Goal: Task Accomplishment & Management: Manage account settings

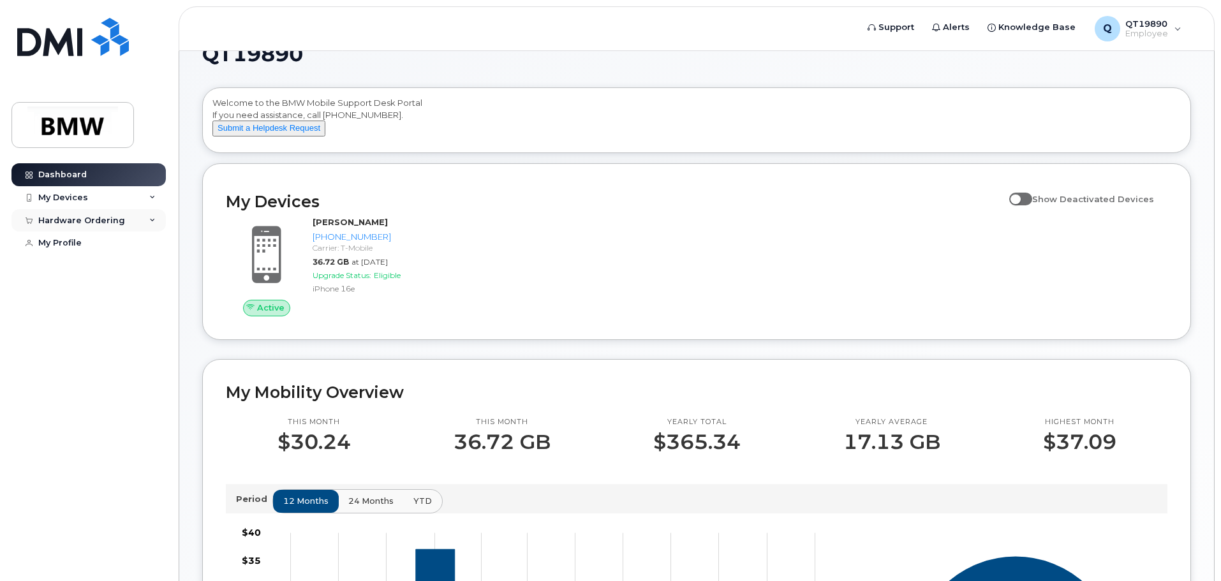
scroll to position [11, 0]
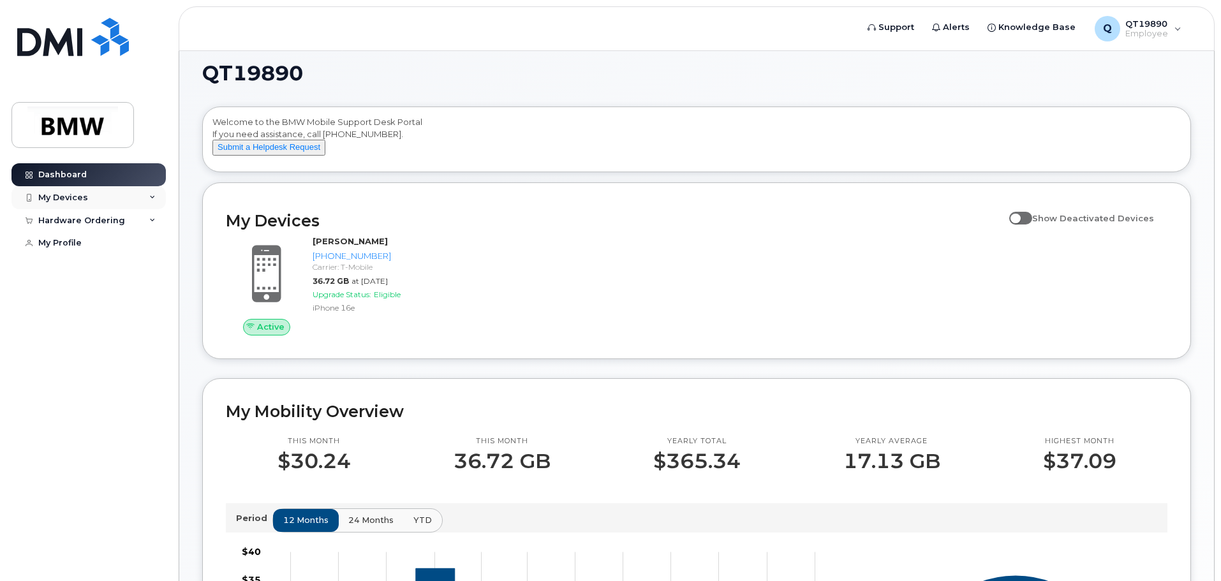
click at [50, 200] on div "My Devices" at bounding box center [63, 198] width 50 height 10
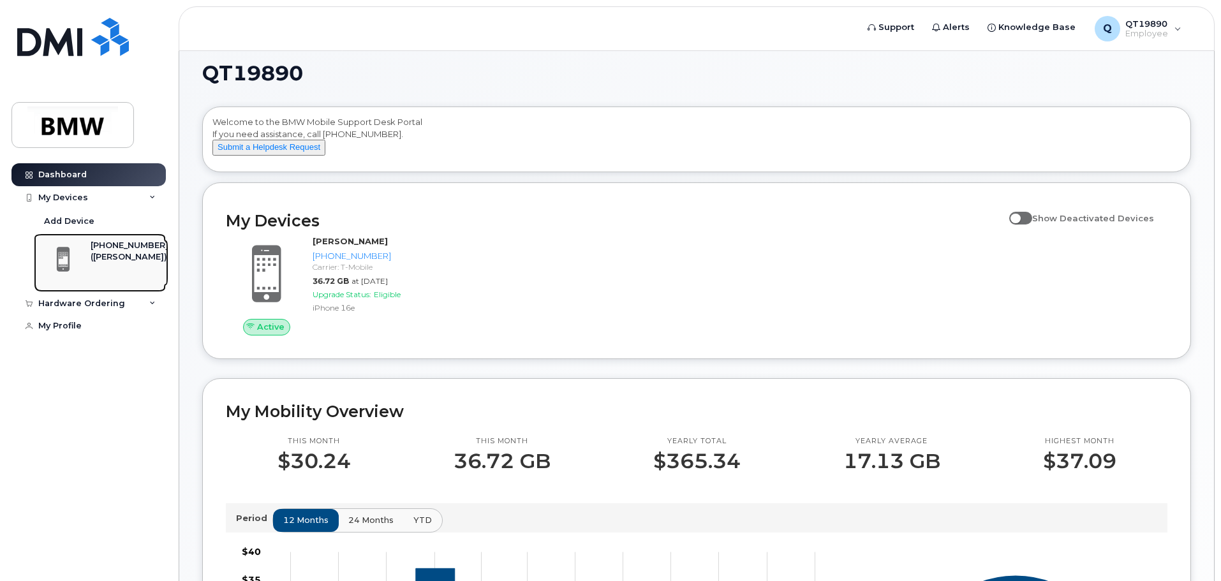
click at [114, 250] on div "[PHONE_NUMBER]" at bounding box center [130, 245] width 78 height 11
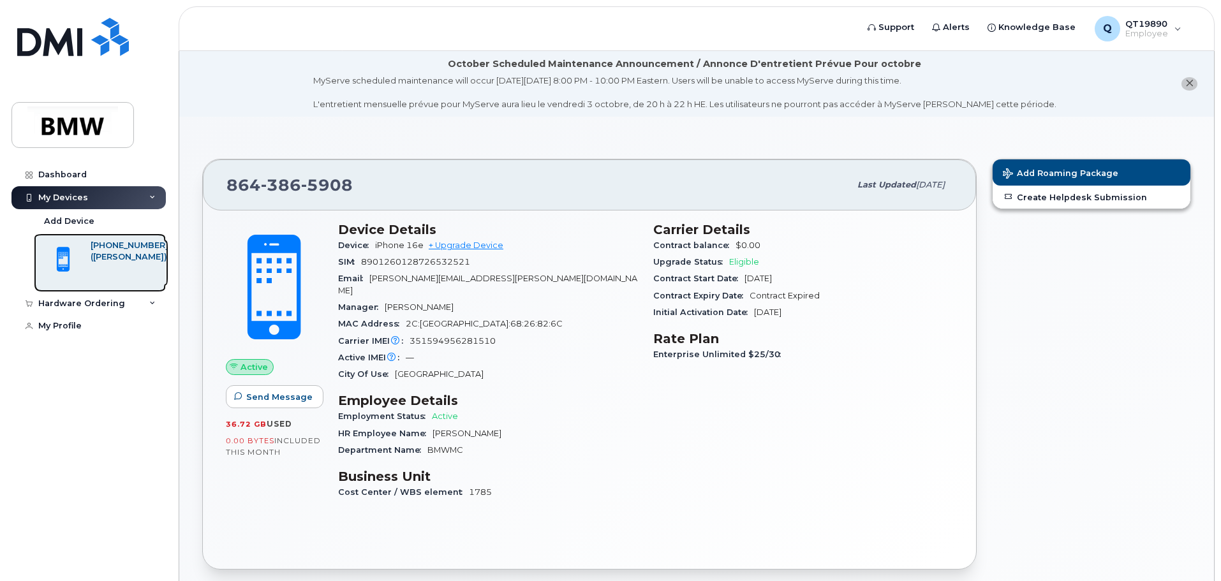
click at [96, 263] on div "([PERSON_NAME])" at bounding box center [130, 256] width 78 height 11
click at [247, 367] on span "Active" at bounding box center [253, 367] width 27 height 12
click at [264, 302] on span at bounding box center [274, 287] width 112 height 118
click at [497, 353] on div "Active IMEI Active IMEI is refreshed daily with a delay of up to 48 hours follo…" at bounding box center [488, 357] width 300 height 17
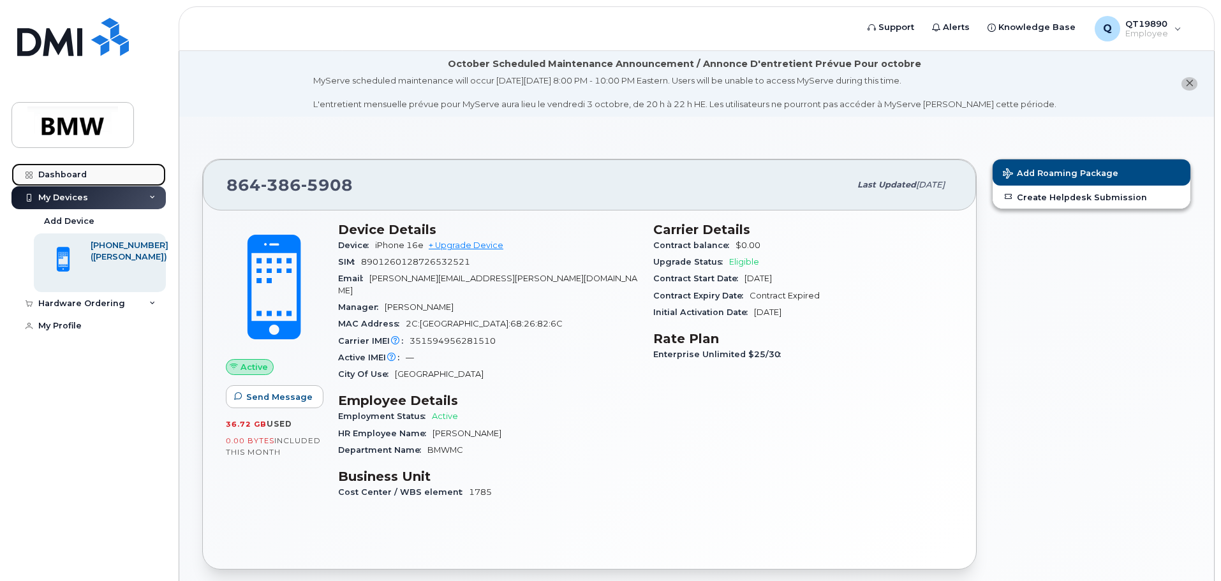
click at [64, 173] on div "Dashboard" at bounding box center [62, 175] width 48 height 10
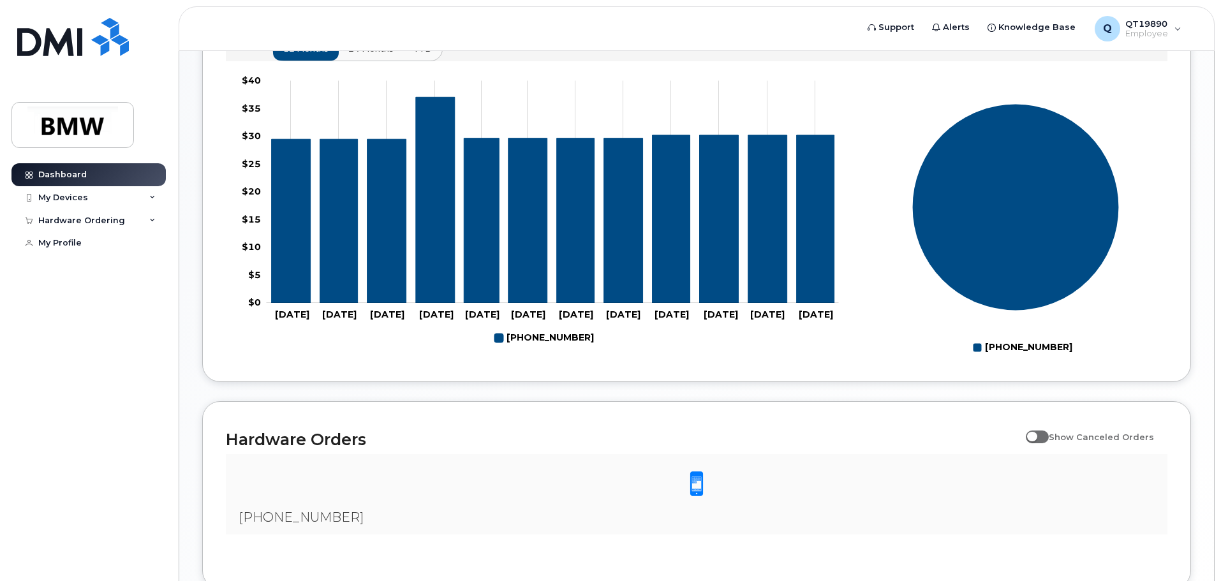
scroll to position [457, 0]
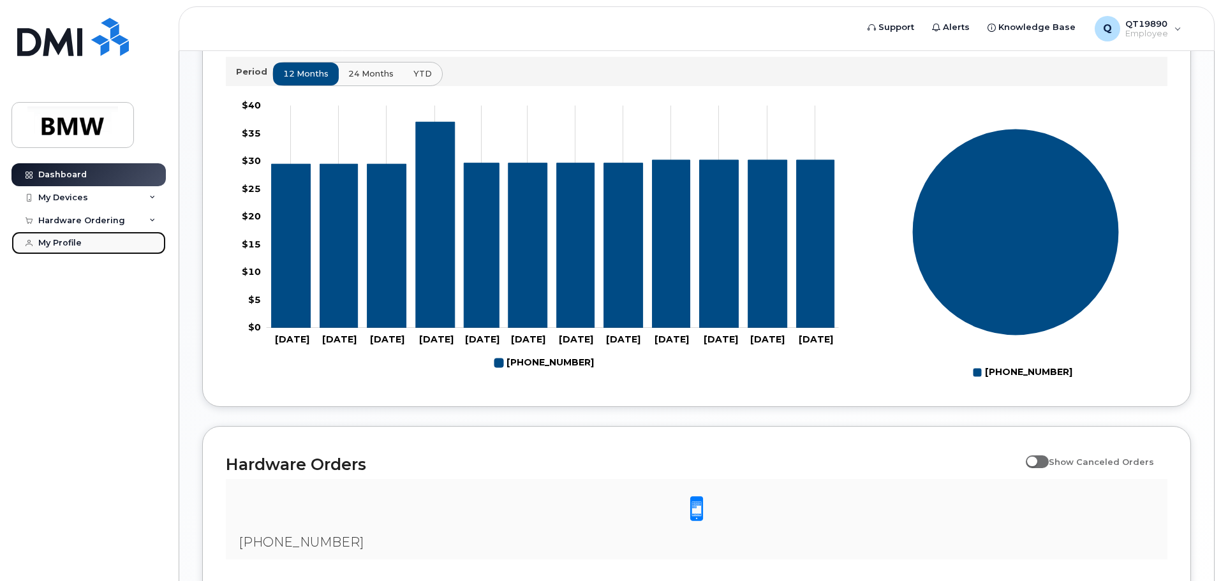
click at [61, 244] on div "My Profile" at bounding box center [59, 243] width 43 height 10
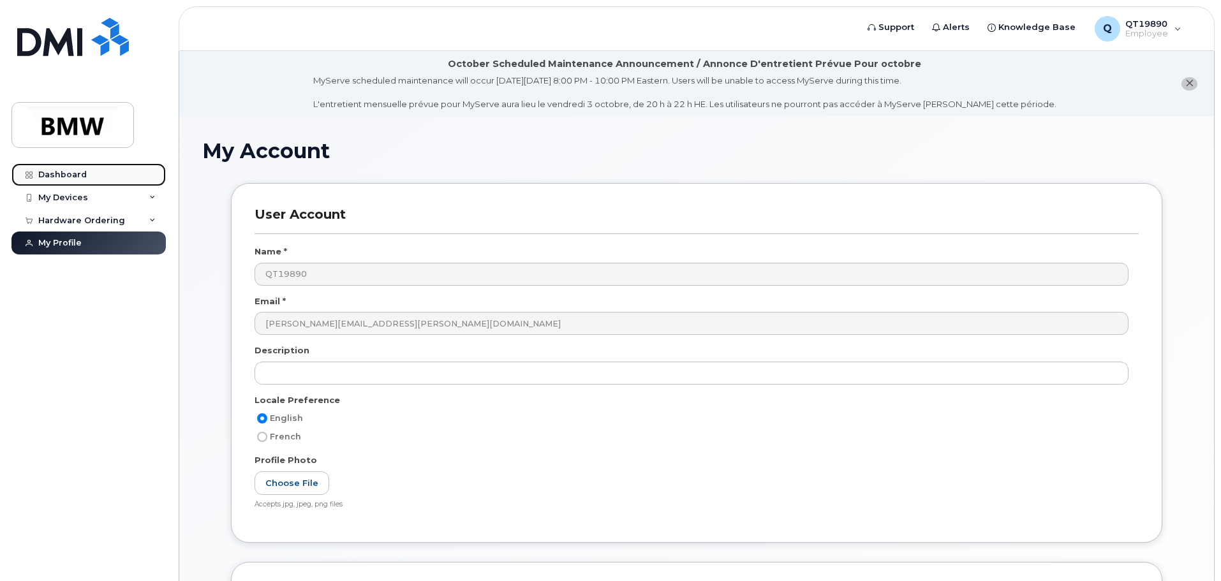
click at [72, 174] on div "Dashboard" at bounding box center [62, 175] width 48 height 10
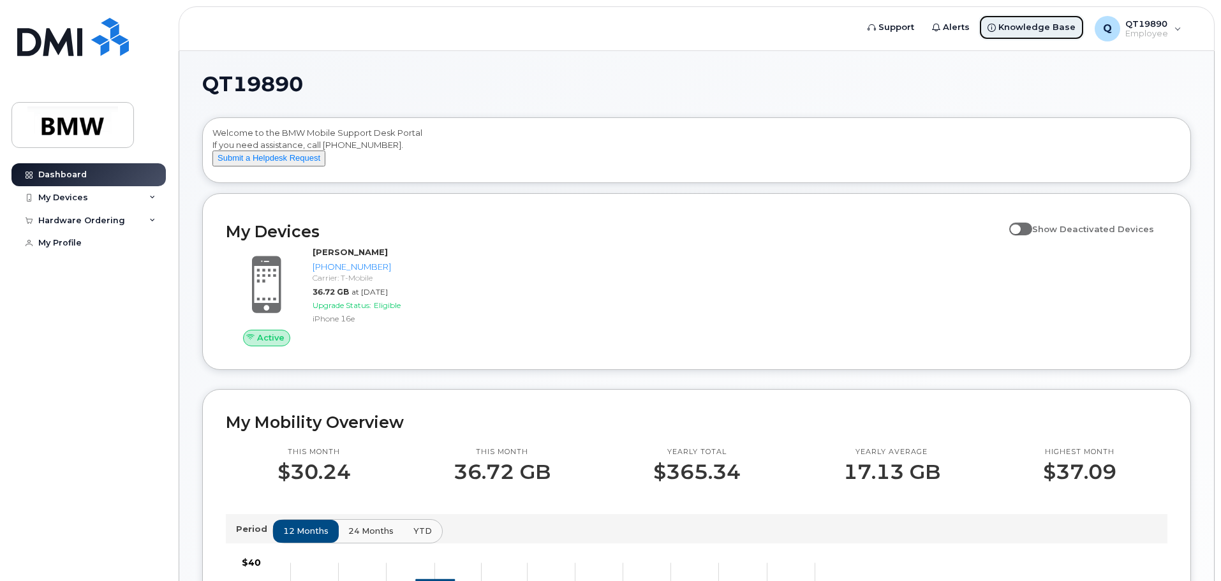
click at [1024, 30] on span "Knowledge Base" at bounding box center [1036, 27] width 77 height 13
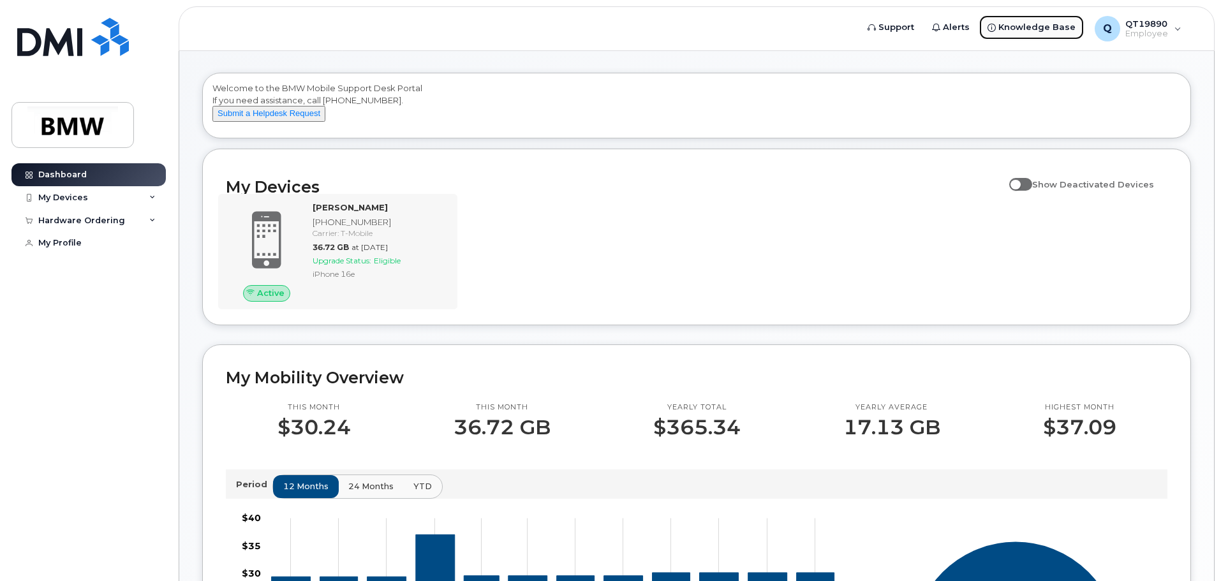
scroll to position [64, 0]
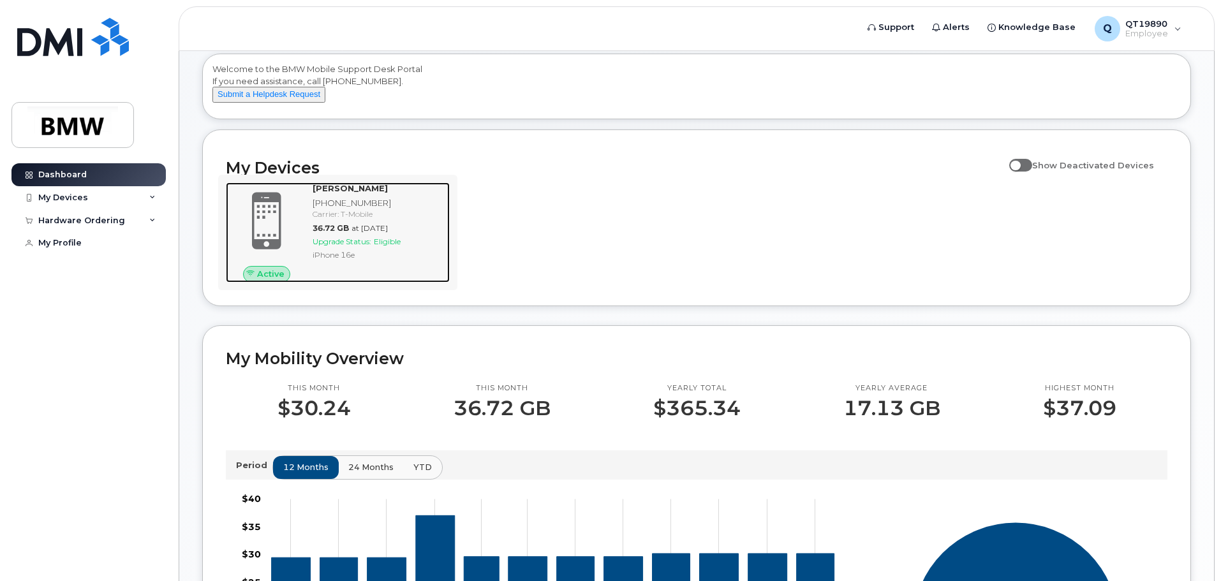
click at [349, 233] on div "36.72 GB at [DATE]" at bounding box center [379, 228] width 132 height 11
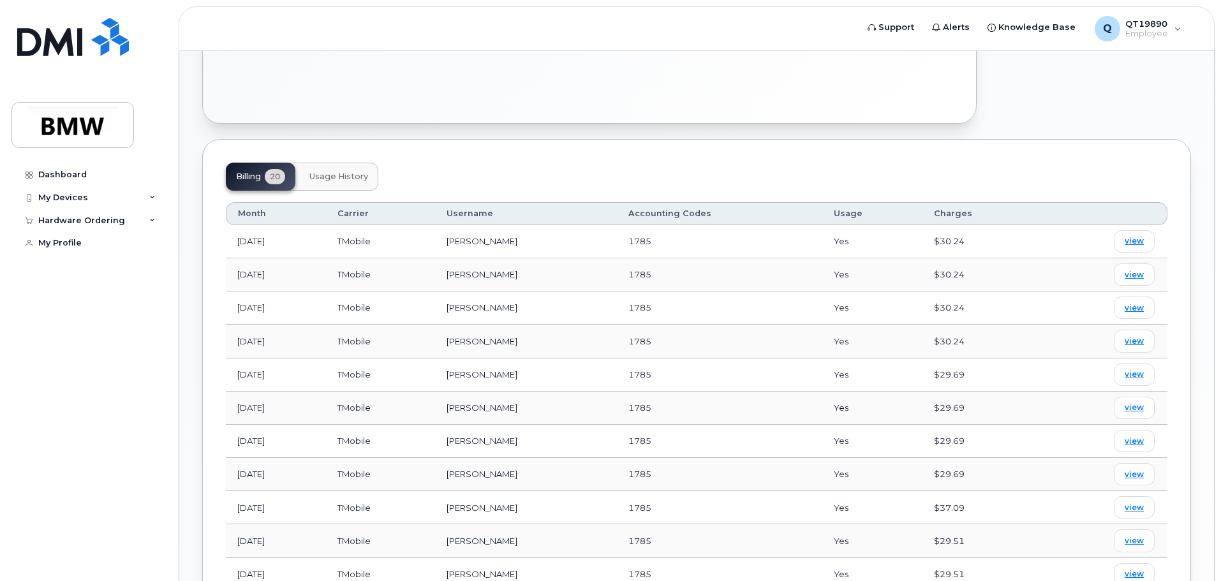
scroll to position [446, 0]
click at [1140, 235] on span "view" at bounding box center [1133, 240] width 19 height 11
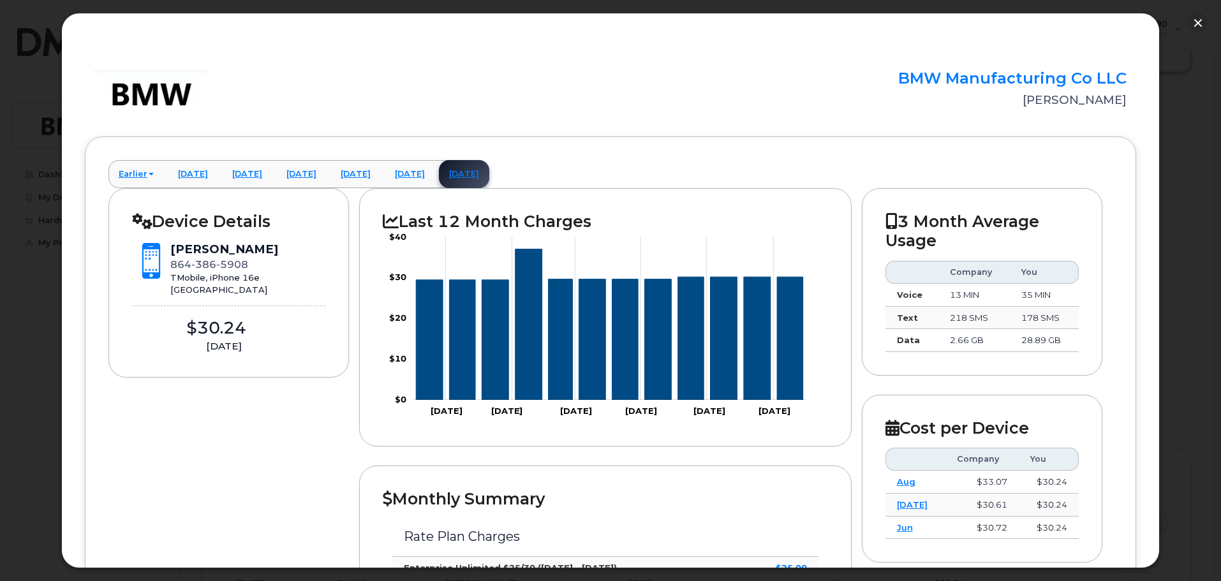
scroll to position [128, 0]
click at [152, 253] on span at bounding box center [151, 261] width 38 height 38
click at [137, 221] on icon at bounding box center [142, 221] width 20 height 16
click at [1199, 18] on button "button" at bounding box center [1198, 23] width 20 height 20
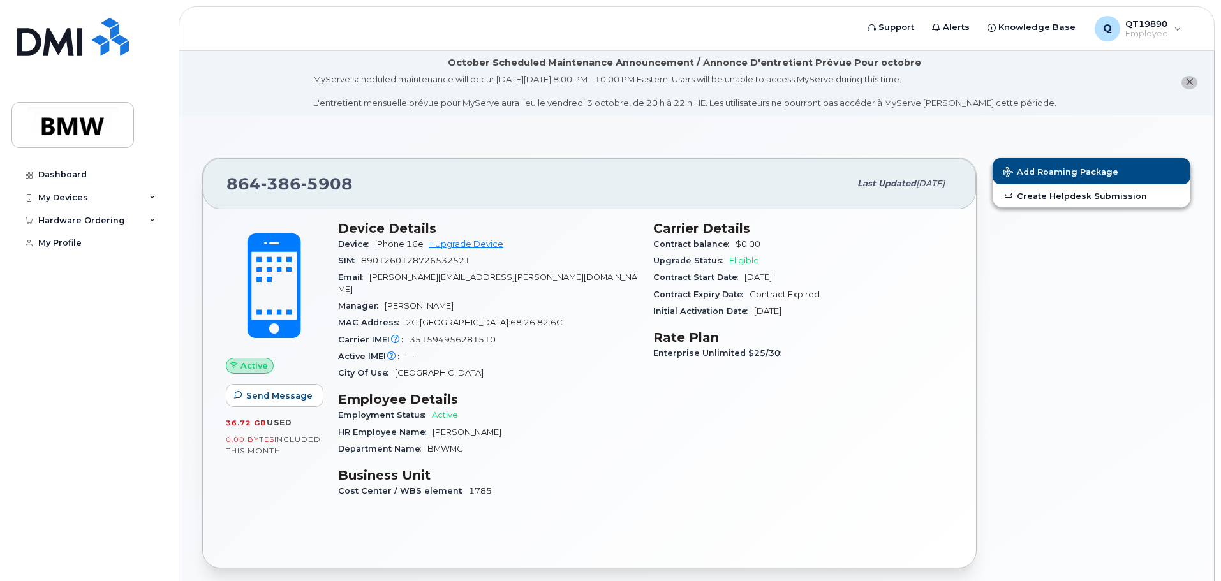
scroll to position [0, 0]
click at [1191, 81] on icon "close notification" at bounding box center [1189, 83] width 8 height 8
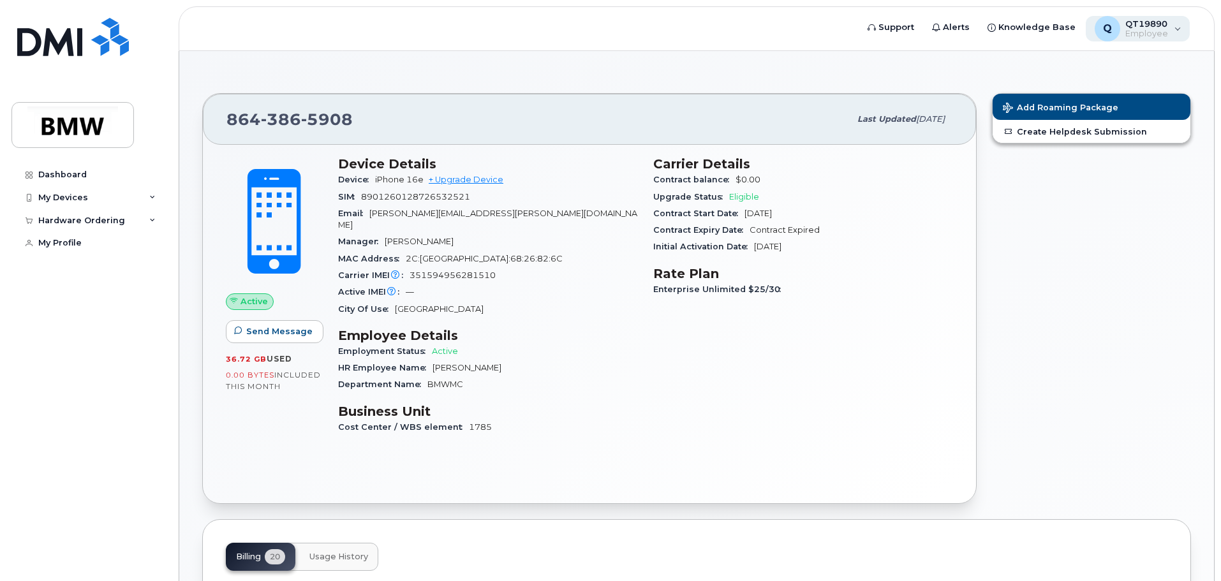
click at [1153, 34] on span "Employee" at bounding box center [1146, 34] width 43 height 10
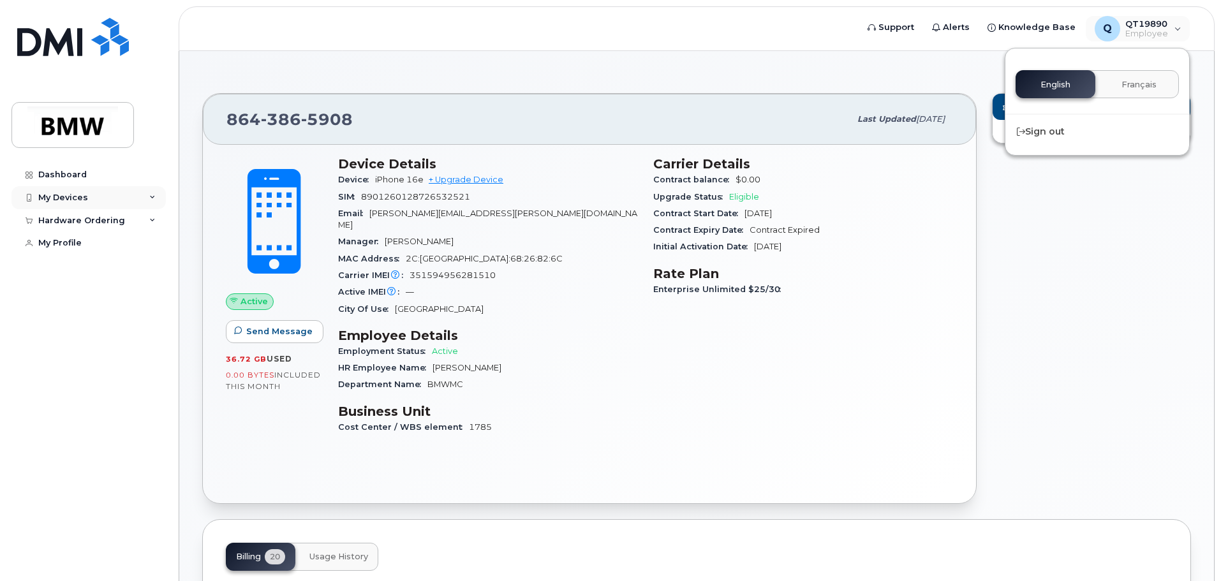
click at [148, 199] on div "My Devices" at bounding box center [88, 197] width 154 height 23
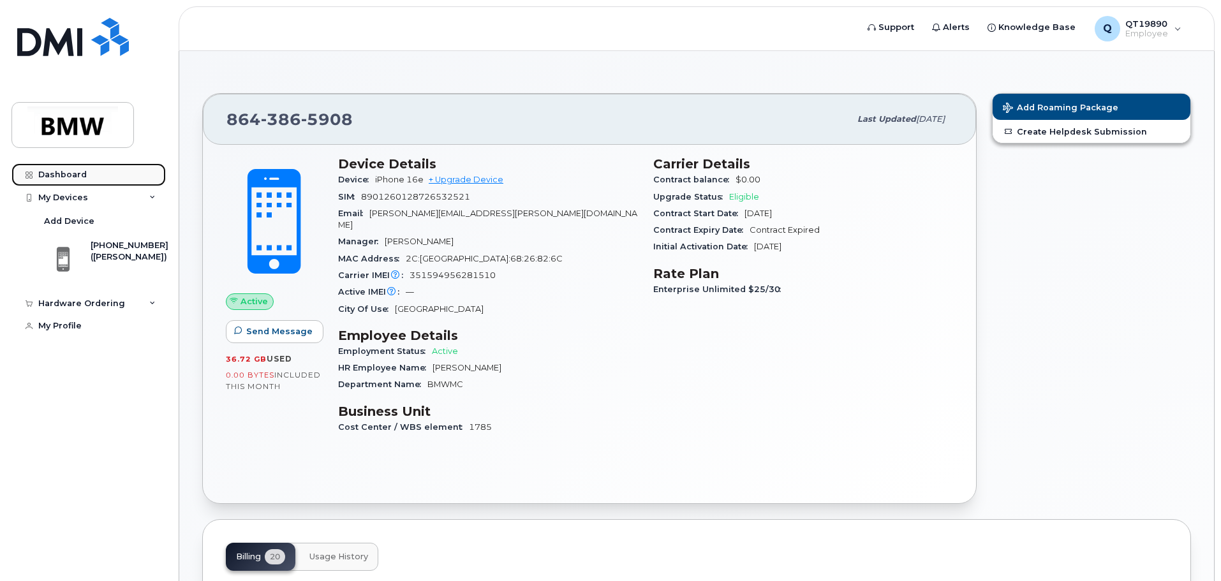
click at [65, 175] on div "Dashboard" at bounding box center [62, 175] width 48 height 10
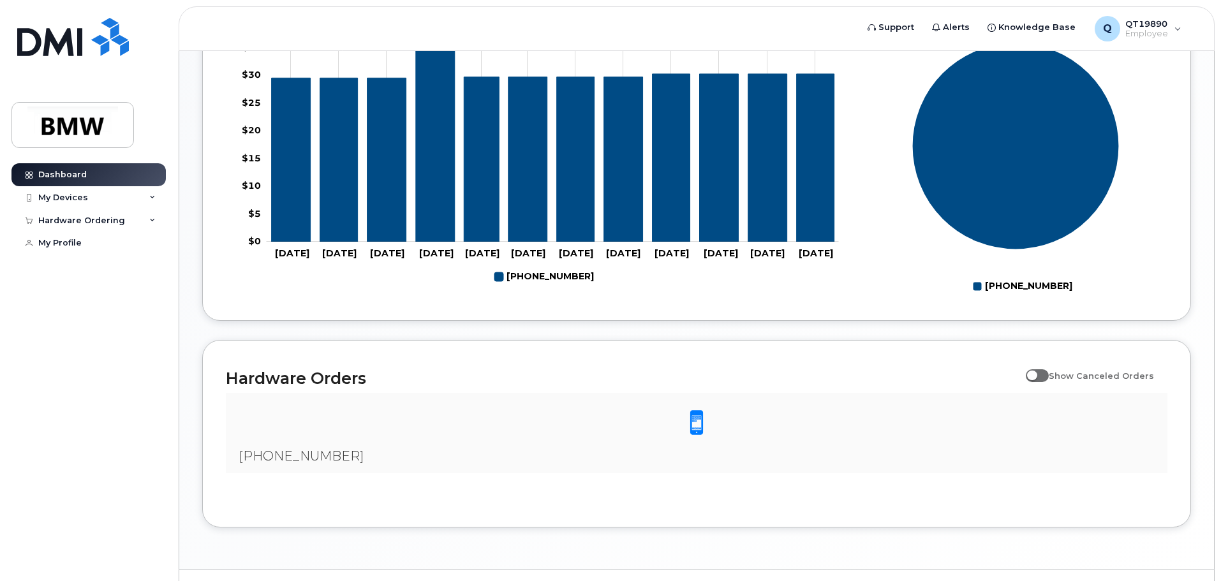
scroll to position [521, 0]
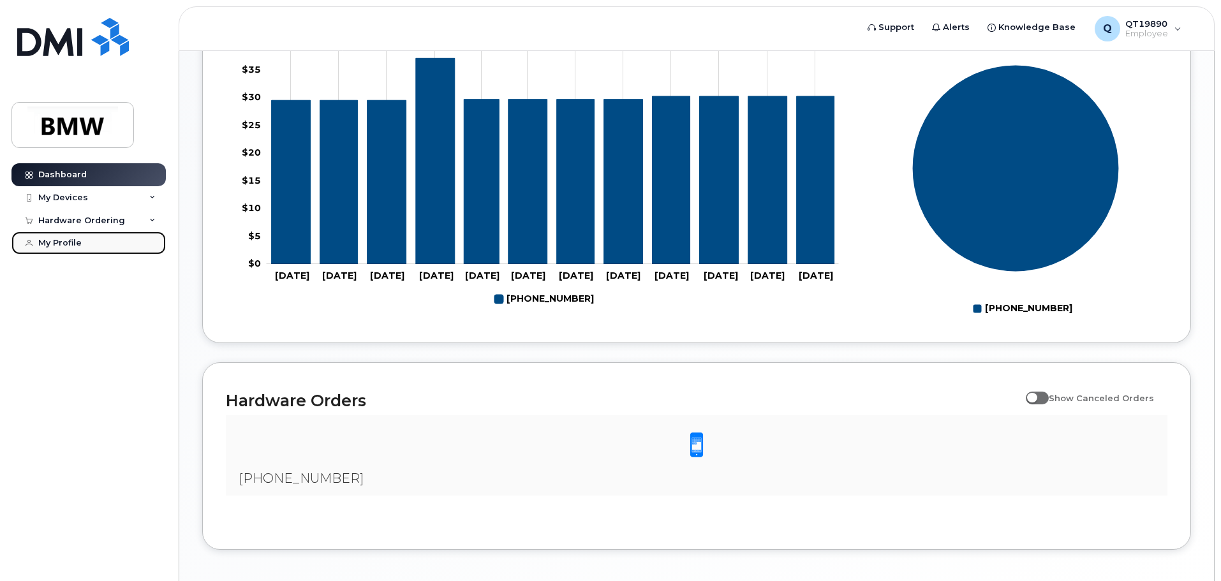
click at [68, 244] on div "My Profile" at bounding box center [59, 243] width 43 height 10
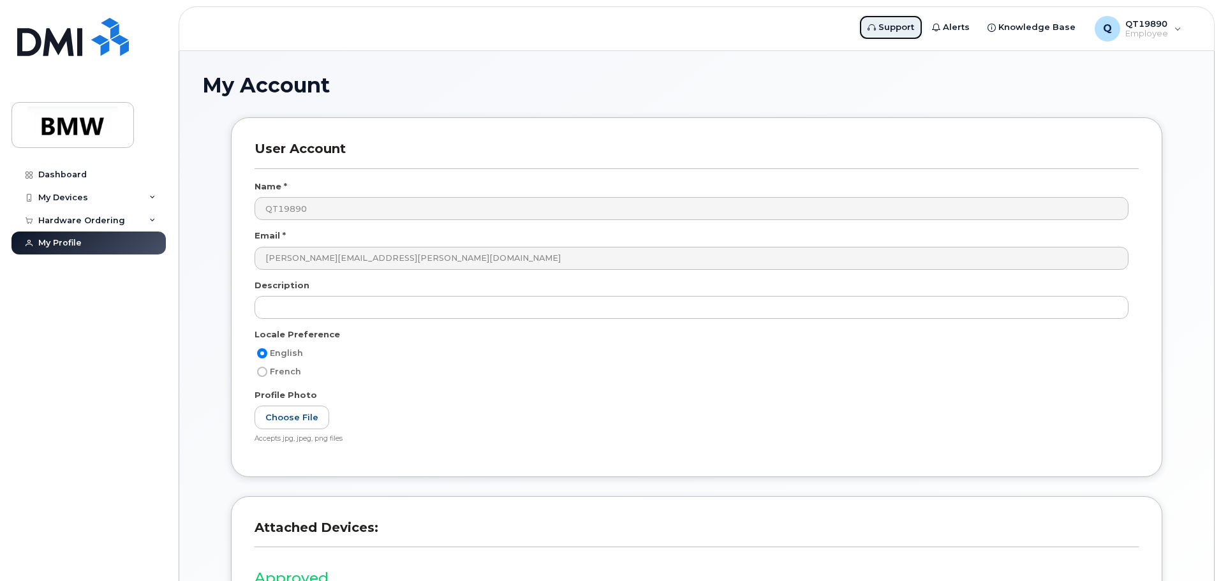
click at [876, 30] on icon at bounding box center [871, 28] width 8 height 8
click at [108, 220] on div "Hardware Ordering" at bounding box center [81, 221] width 87 height 10
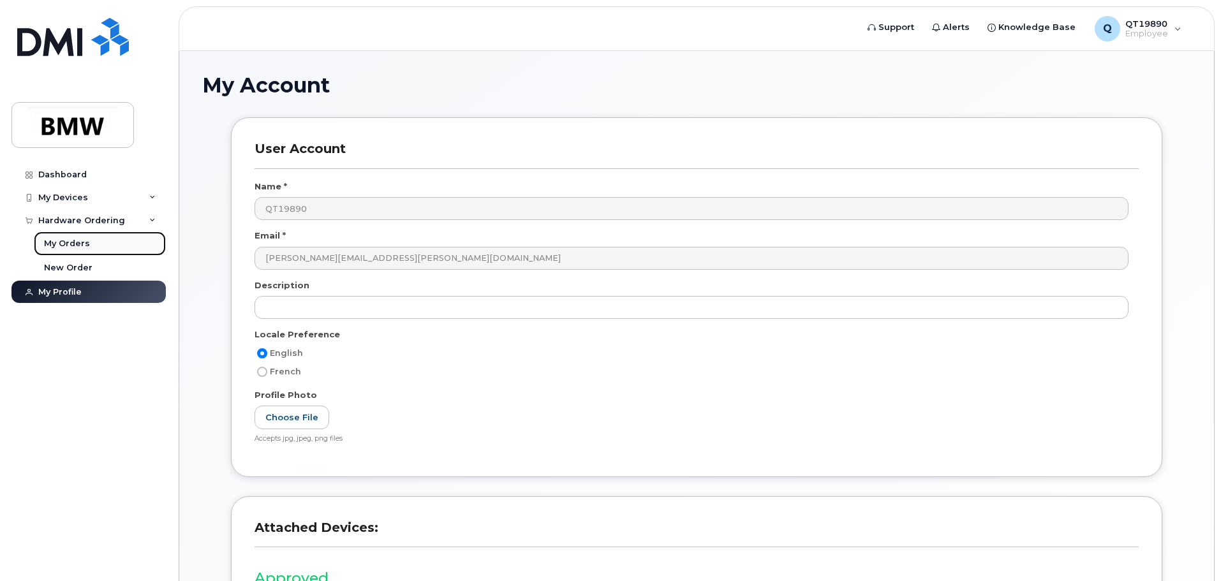
click at [84, 244] on div "My Orders" at bounding box center [67, 243] width 46 height 11
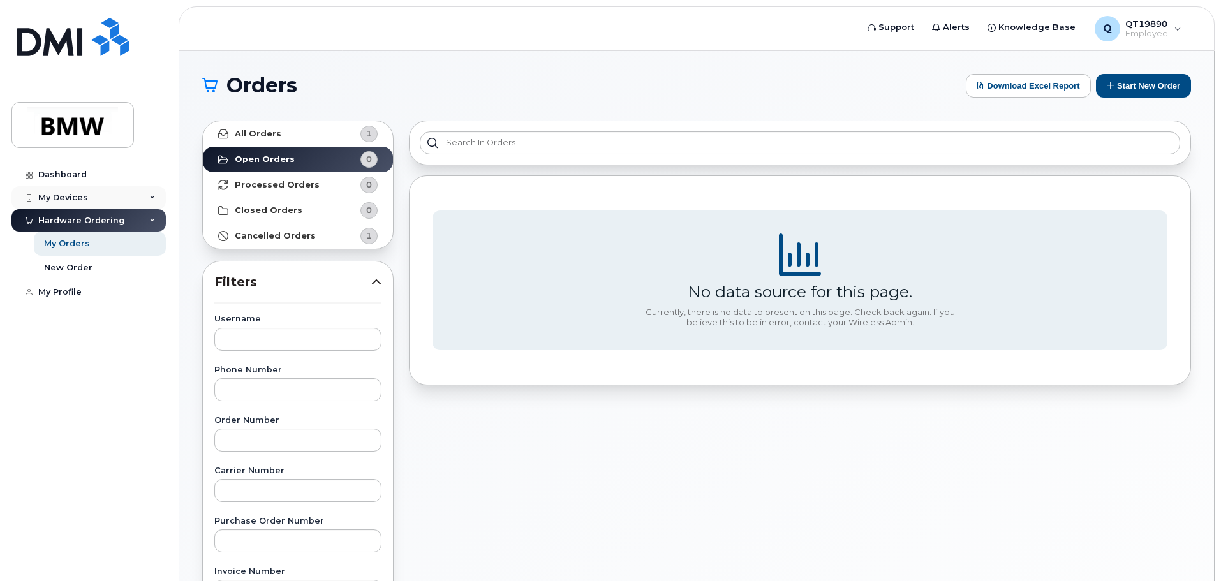
click at [96, 202] on div "My Devices" at bounding box center [88, 197] width 154 height 23
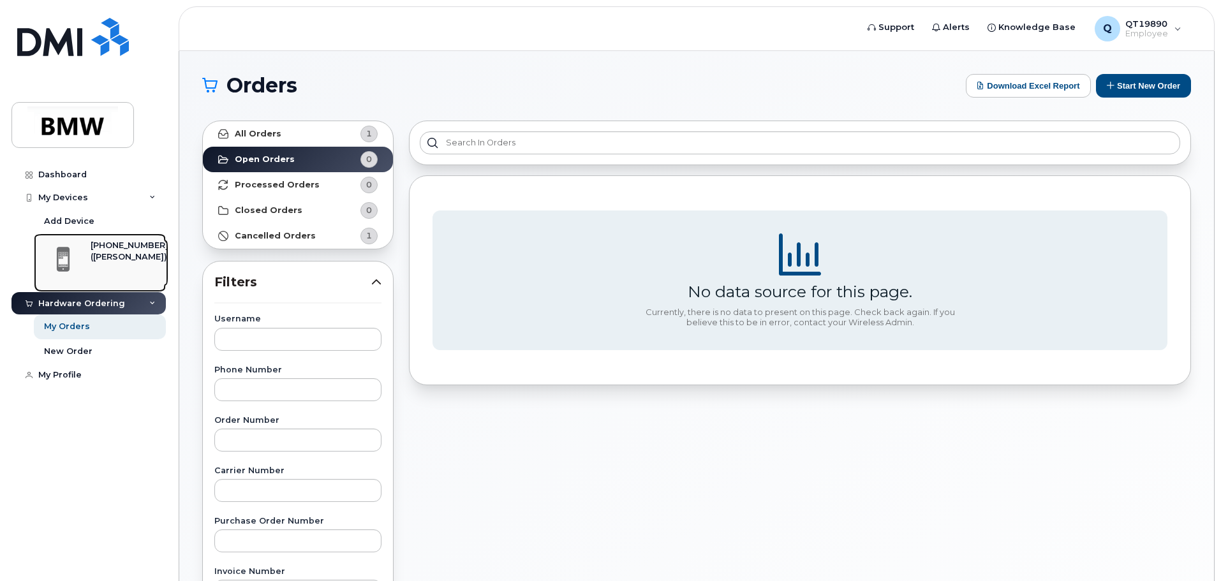
click at [105, 251] on div "([PERSON_NAME])" at bounding box center [130, 256] width 78 height 11
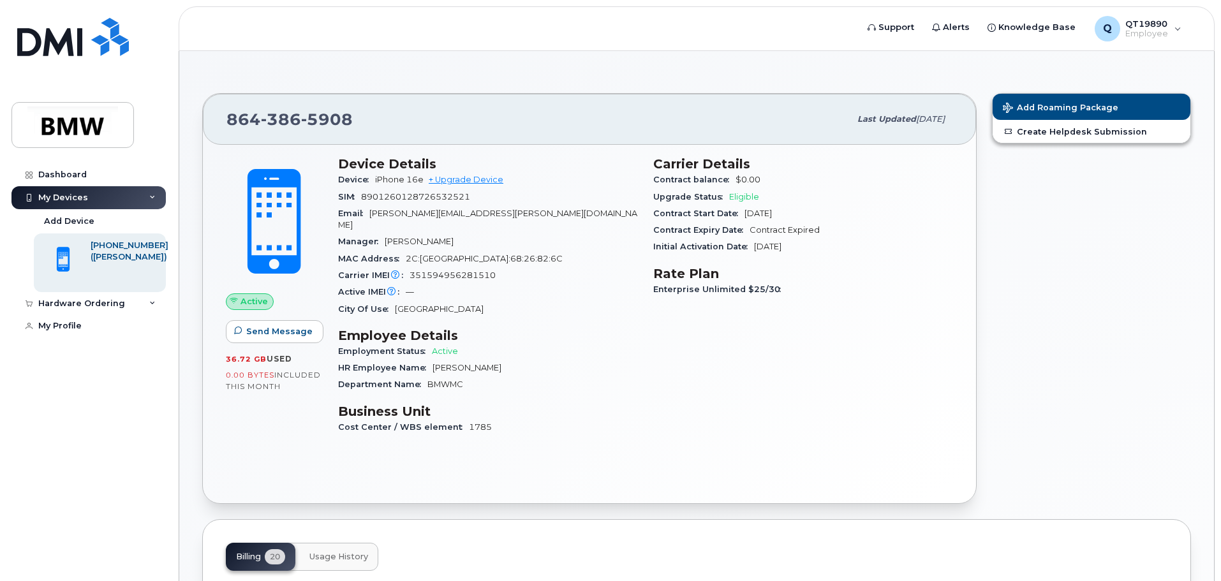
click at [274, 234] on span at bounding box center [274, 222] width 112 height 118
click at [739, 202] on div "Upgrade Status Eligible" at bounding box center [803, 197] width 300 height 17
click at [395, 271] on icon at bounding box center [395, 275] width 8 height 8
click at [63, 47] on img at bounding box center [73, 37] width 112 height 38
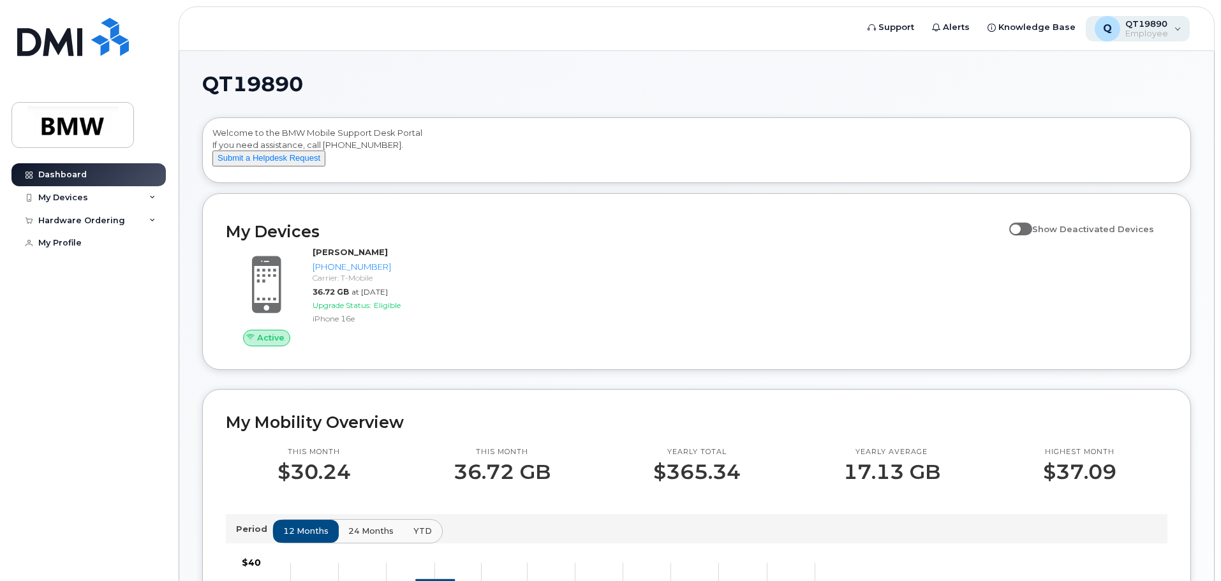
click at [1142, 36] on span "Employee" at bounding box center [1146, 34] width 43 height 10
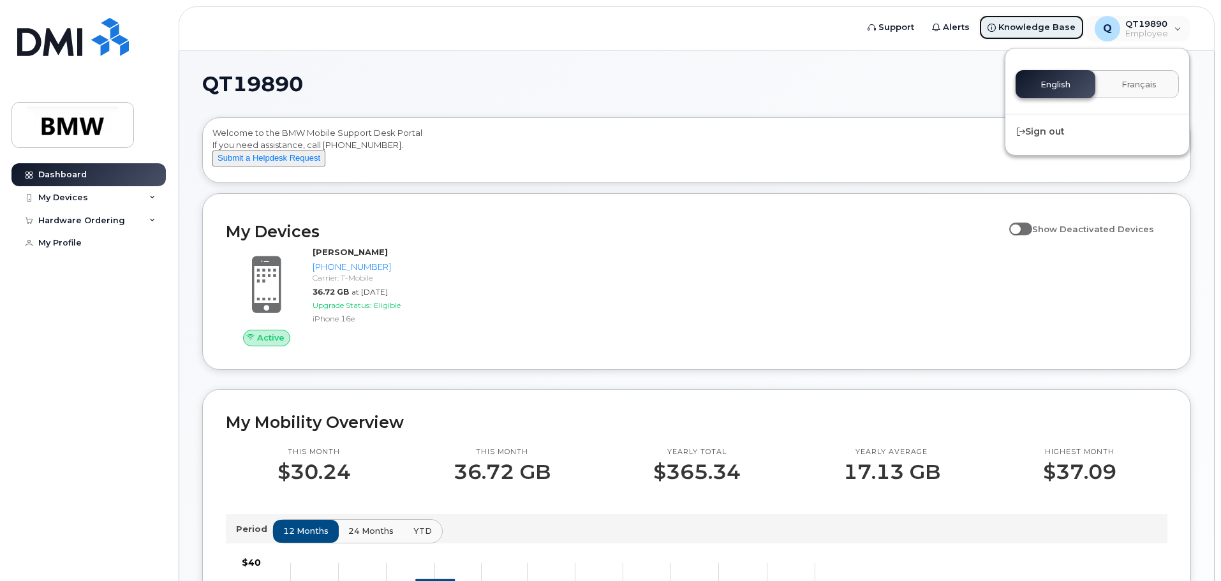
click at [1028, 31] on span "Knowledge Base" at bounding box center [1036, 27] width 77 height 13
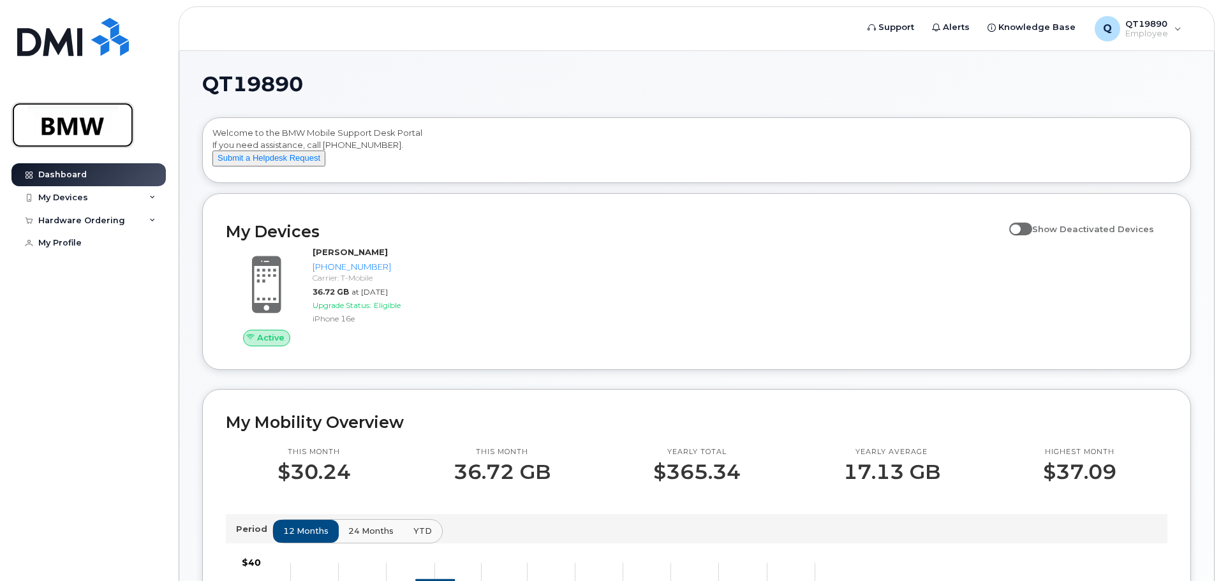
click at [90, 132] on img at bounding box center [73, 125] width 98 height 37
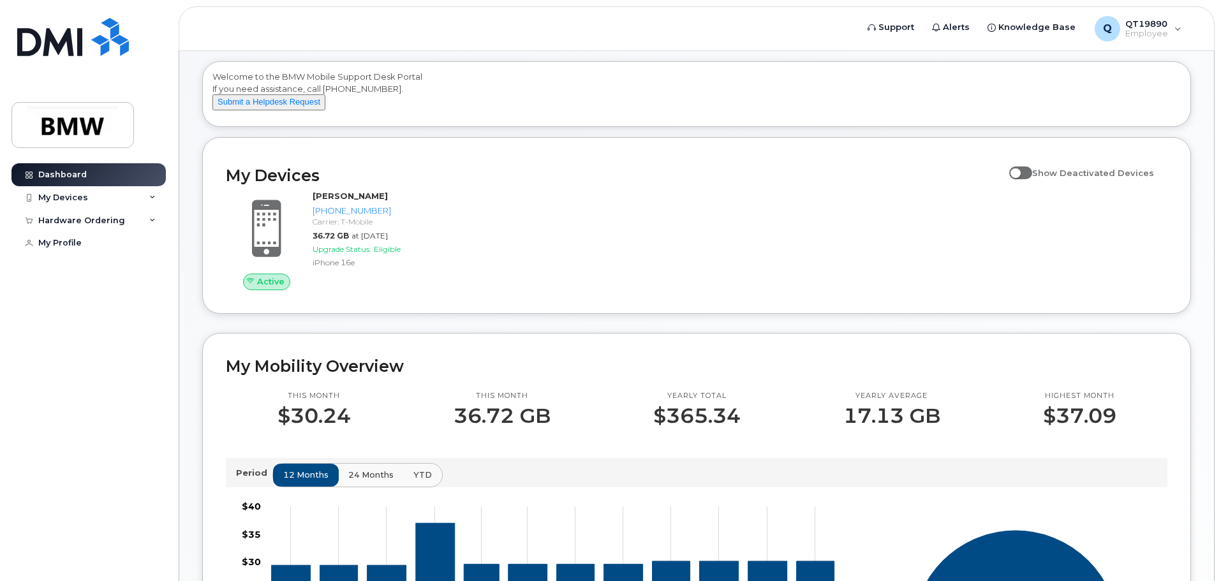
scroll to position [64, 0]
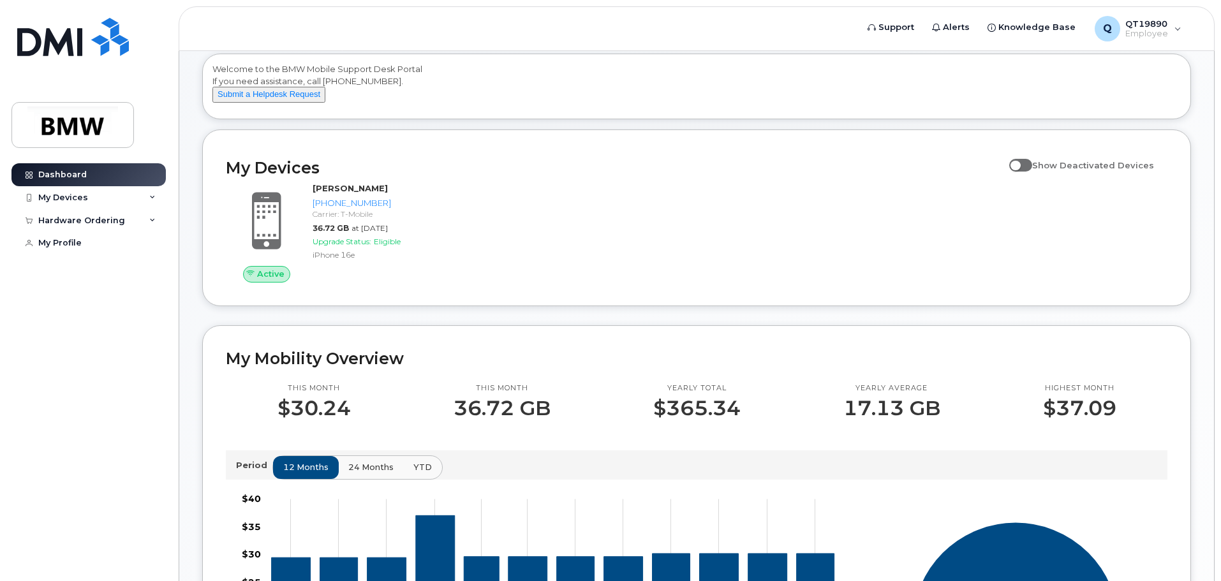
click at [1027, 172] on span at bounding box center [1020, 165] width 23 height 13
click at [1019, 163] on input "Show Deactivated Devices" at bounding box center [1014, 158] width 10 height 10
click at [1031, 172] on span at bounding box center [1020, 165] width 23 height 13
click at [1019, 163] on input "Show Deactivated Devices" at bounding box center [1014, 158] width 10 height 10
checkbox input "false"
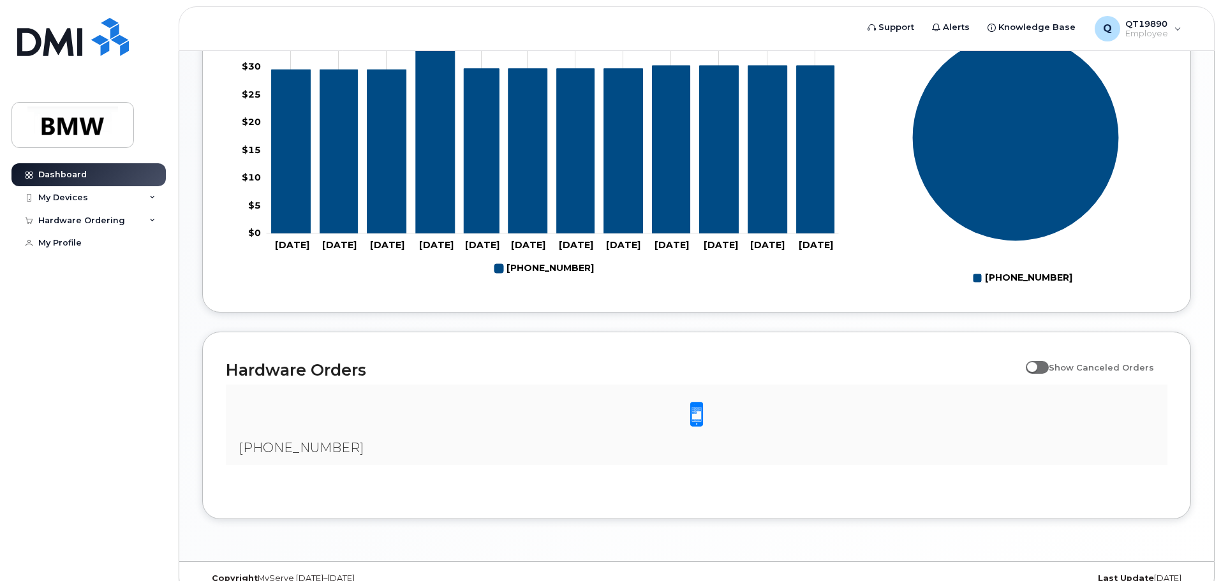
scroll to position [585, 0]
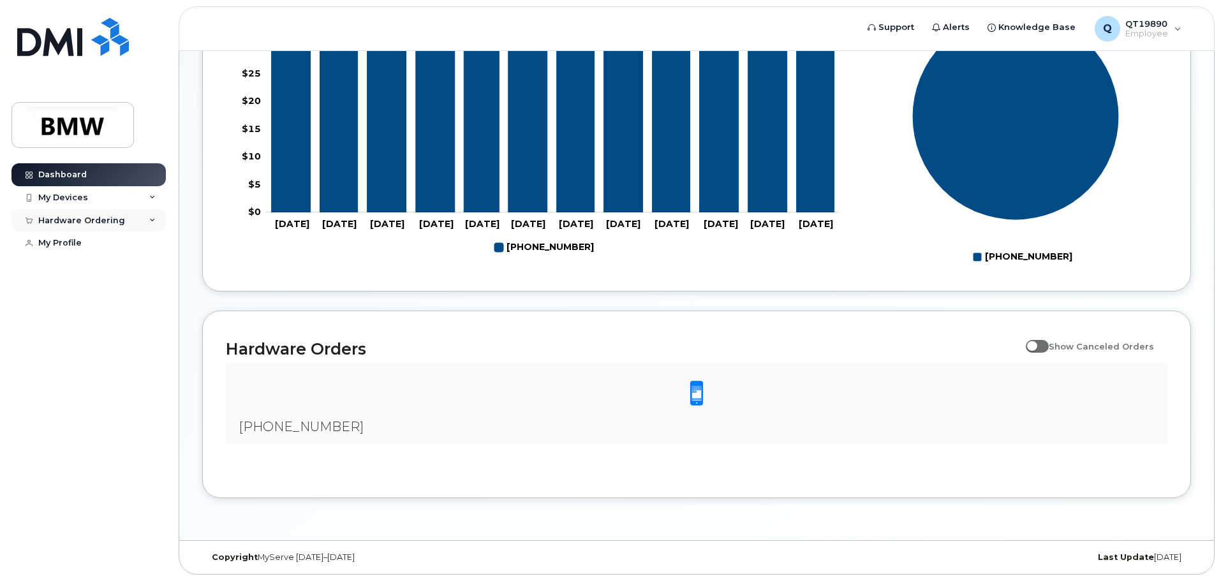
click at [152, 219] on icon at bounding box center [152, 220] width 6 height 6
click at [148, 195] on div "My Devices" at bounding box center [88, 197] width 154 height 23
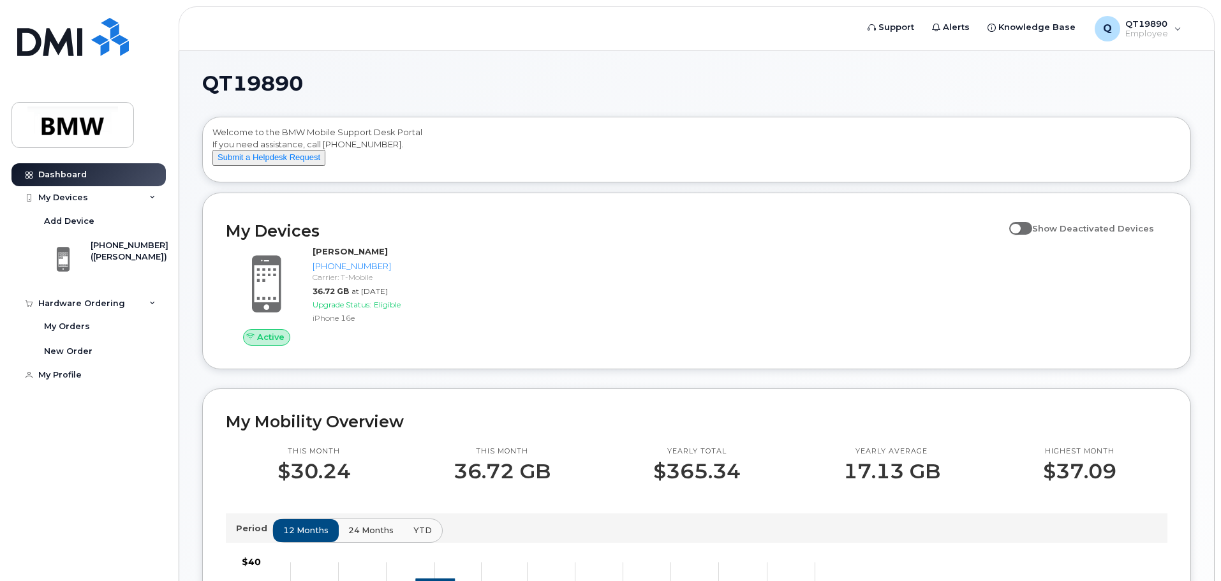
scroll to position [0, 0]
click at [59, 374] on div "My Profile" at bounding box center [59, 375] width 43 height 10
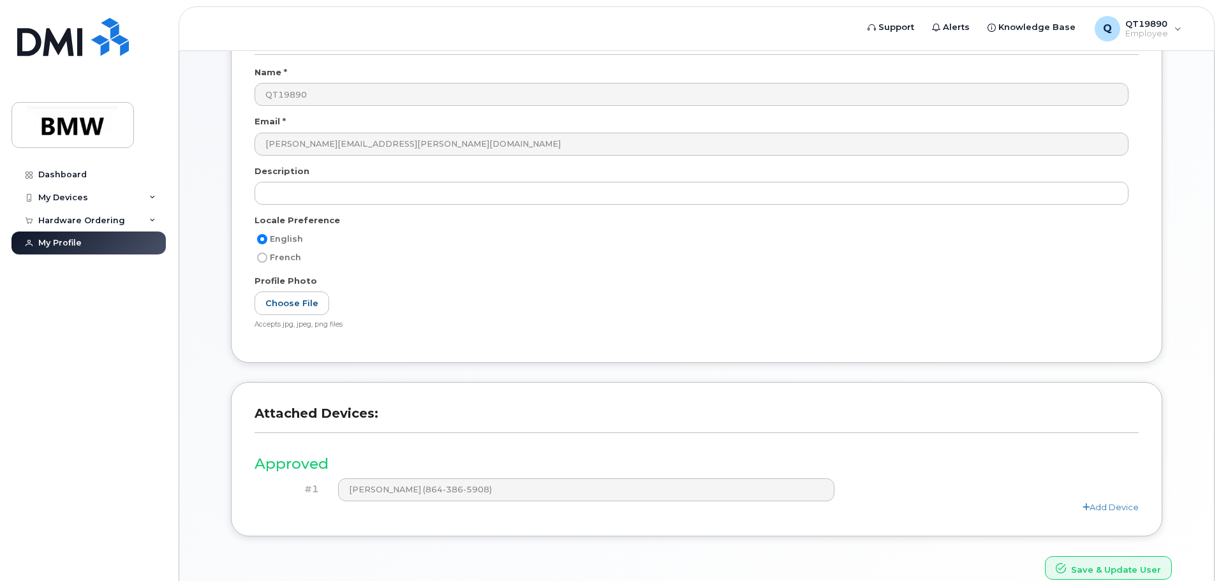
scroll to position [177, 0]
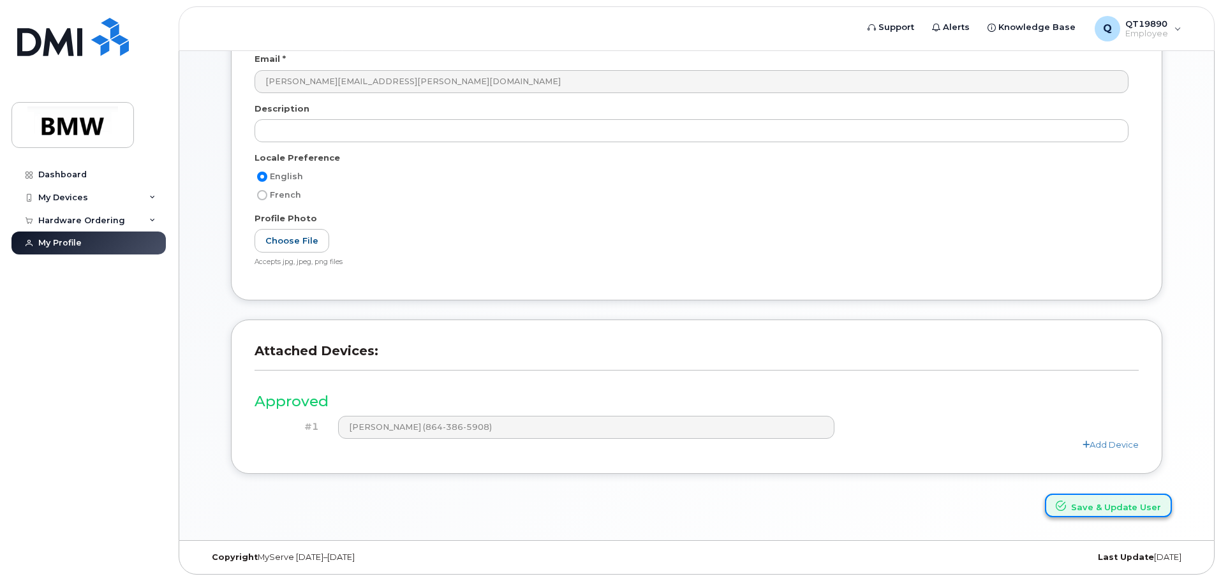
click at [1129, 509] on button "Save & Update User" at bounding box center [1108, 506] width 127 height 24
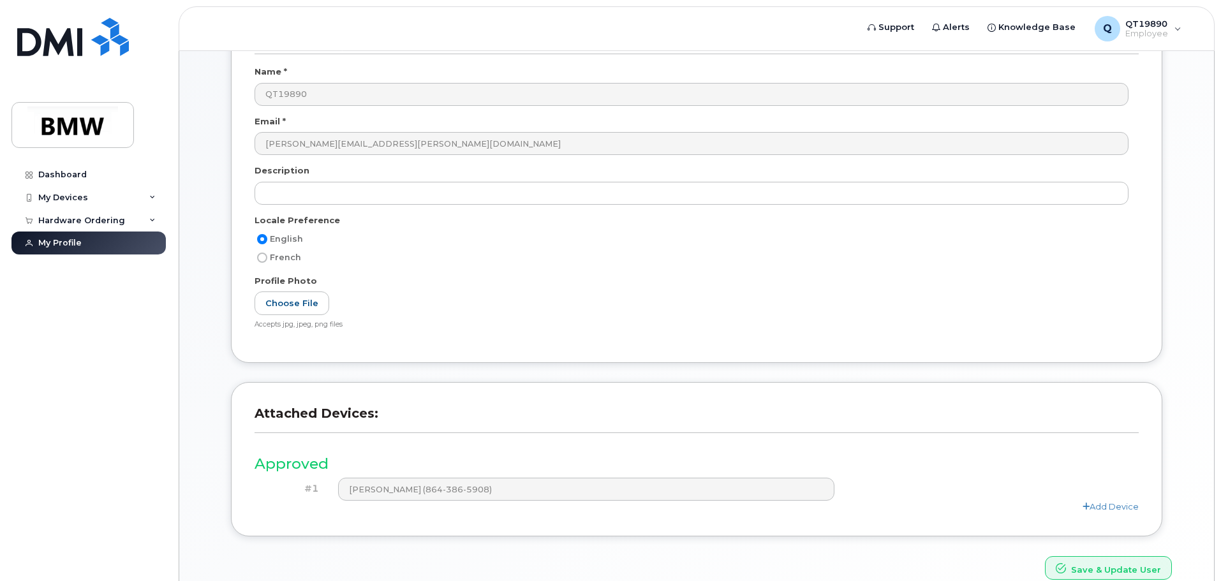
scroll to position [232, 0]
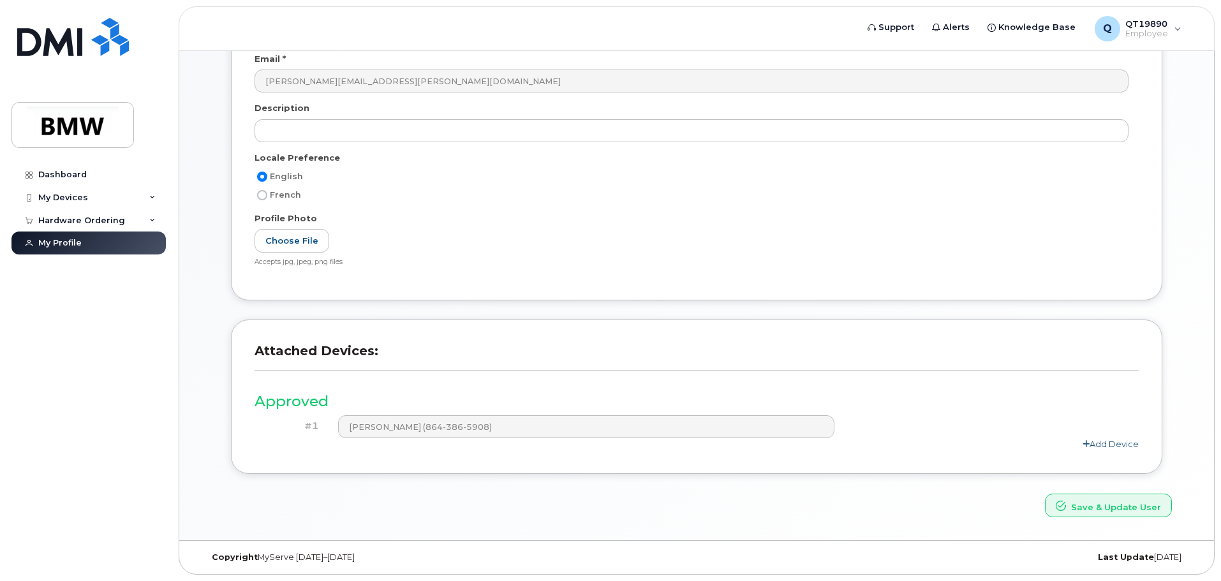
click at [1106, 446] on link "Add Device" at bounding box center [1110, 444] width 56 height 10
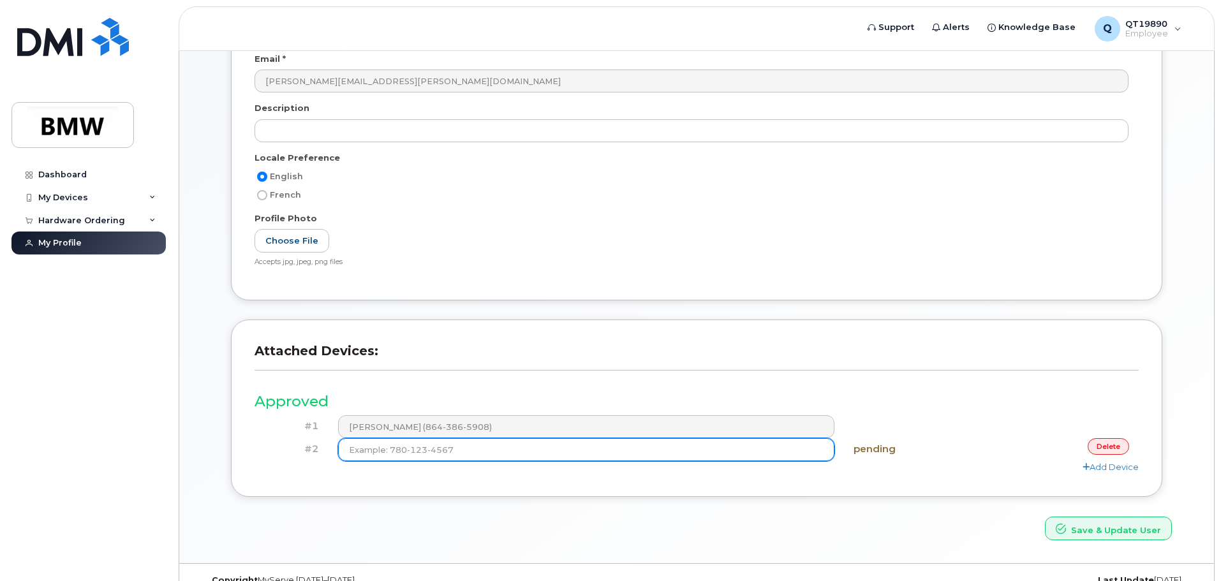
click at [654, 454] on input at bounding box center [586, 449] width 497 height 23
type input "[PHONE_NUMBER]"
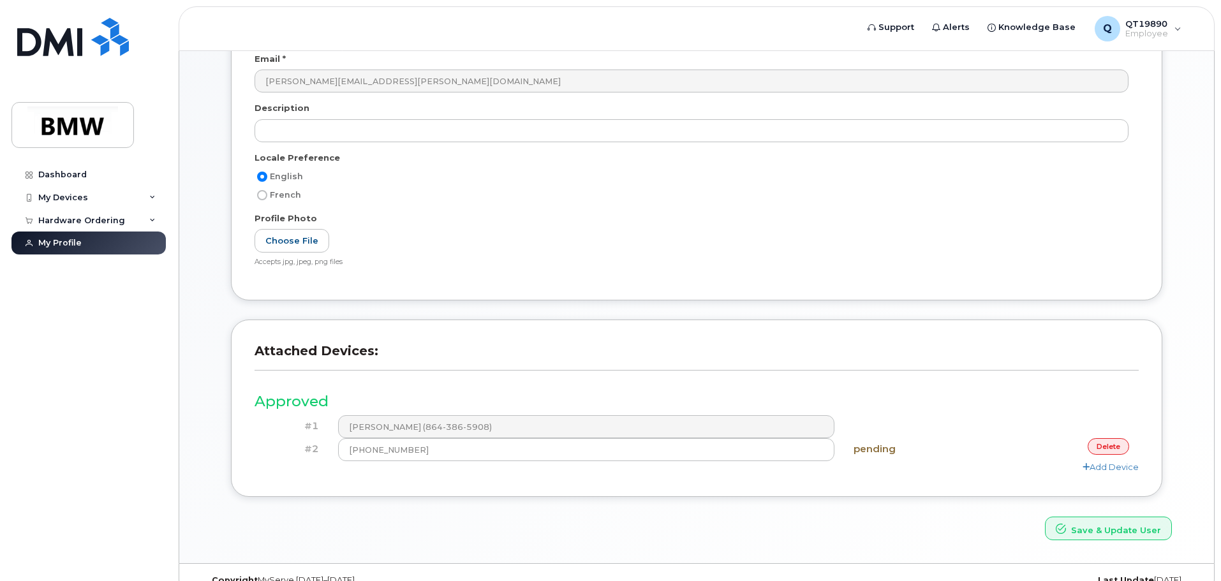
click at [1032, 470] on div "Add Device" at bounding box center [696, 467] width 884 height 12
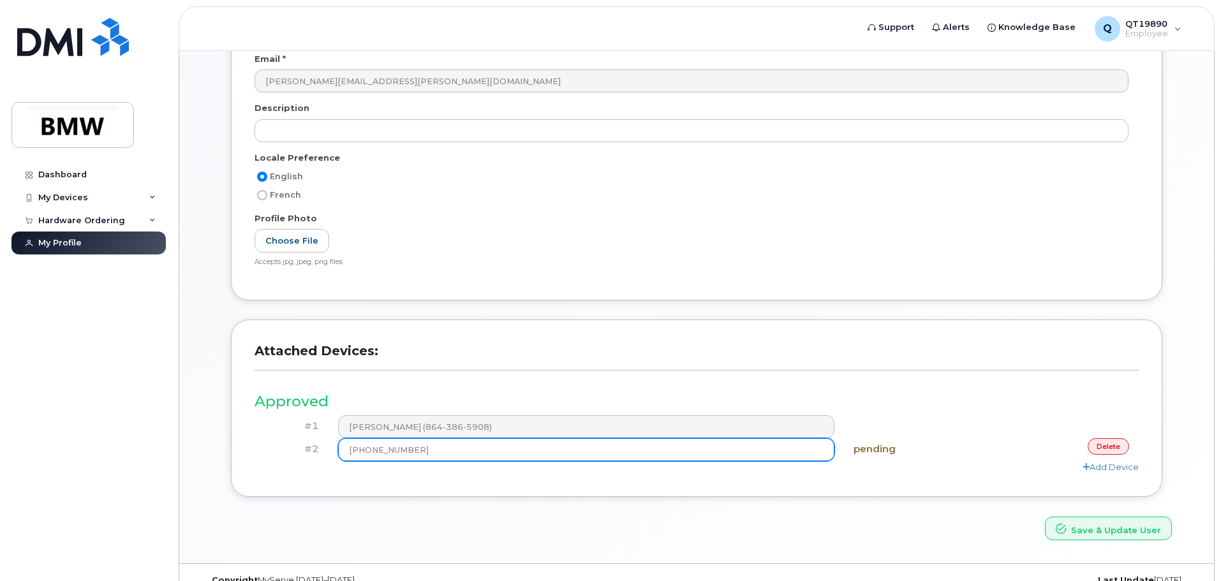
click at [540, 455] on input "[PHONE_NUMBER]" at bounding box center [586, 449] width 497 height 23
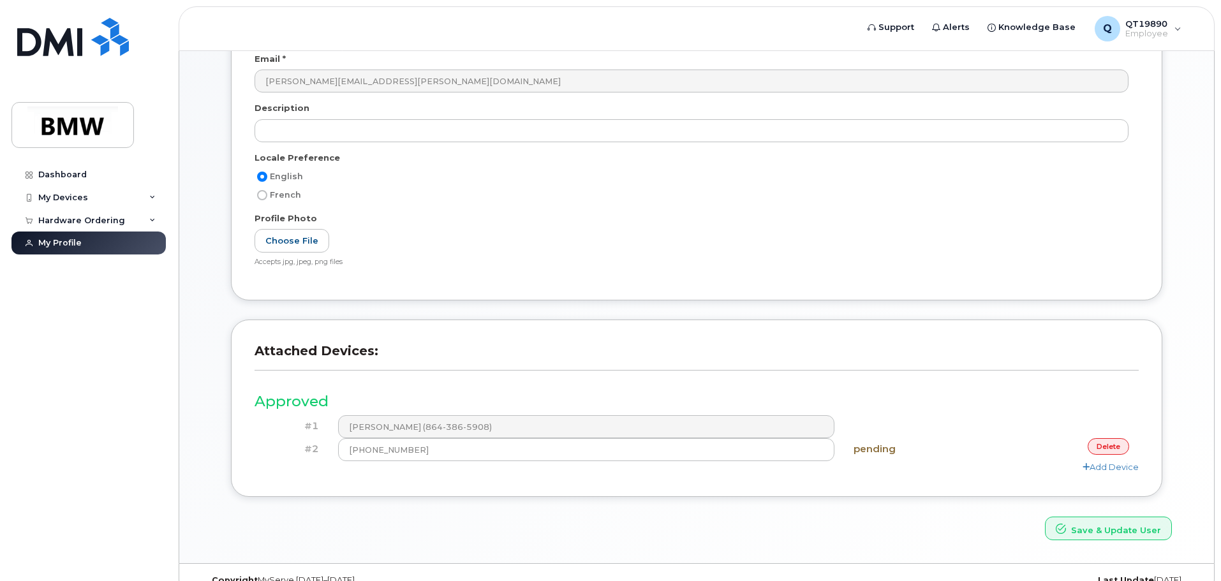
click at [1103, 445] on link "delete" at bounding box center [1107, 446] width 41 height 16
